Goal: Transaction & Acquisition: Purchase product/service

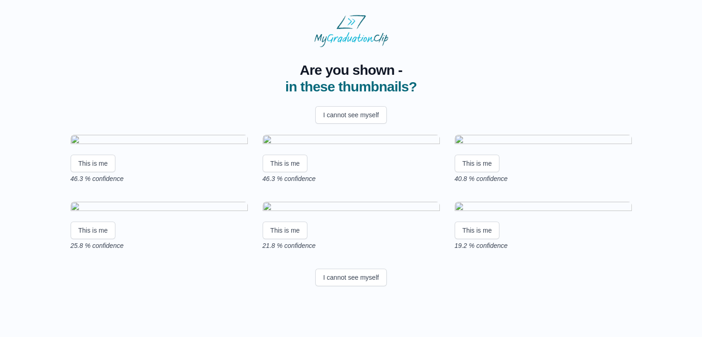
scroll to position [1, 0]
click at [90, 172] on button "This is me" at bounding box center [93, 164] width 45 height 18
click at [95, 172] on button "This is me" at bounding box center [93, 164] width 45 height 18
